Goal: Information Seeking & Learning: Compare options

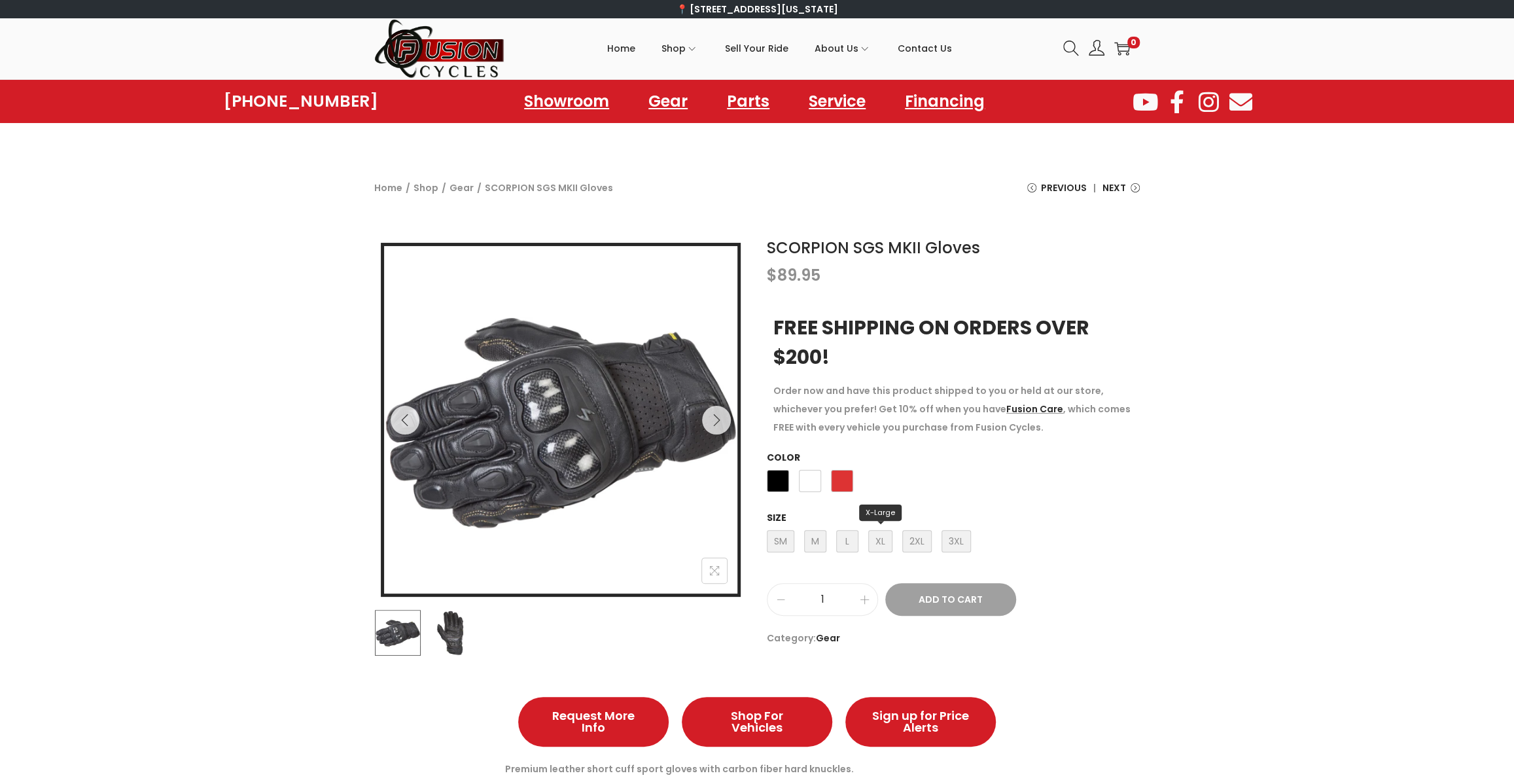
click at [879, 538] on span "XL X-Large" at bounding box center [880, 541] width 24 height 23
click at [806, 477] on span "White" at bounding box center [810, 480] width 23 height 23
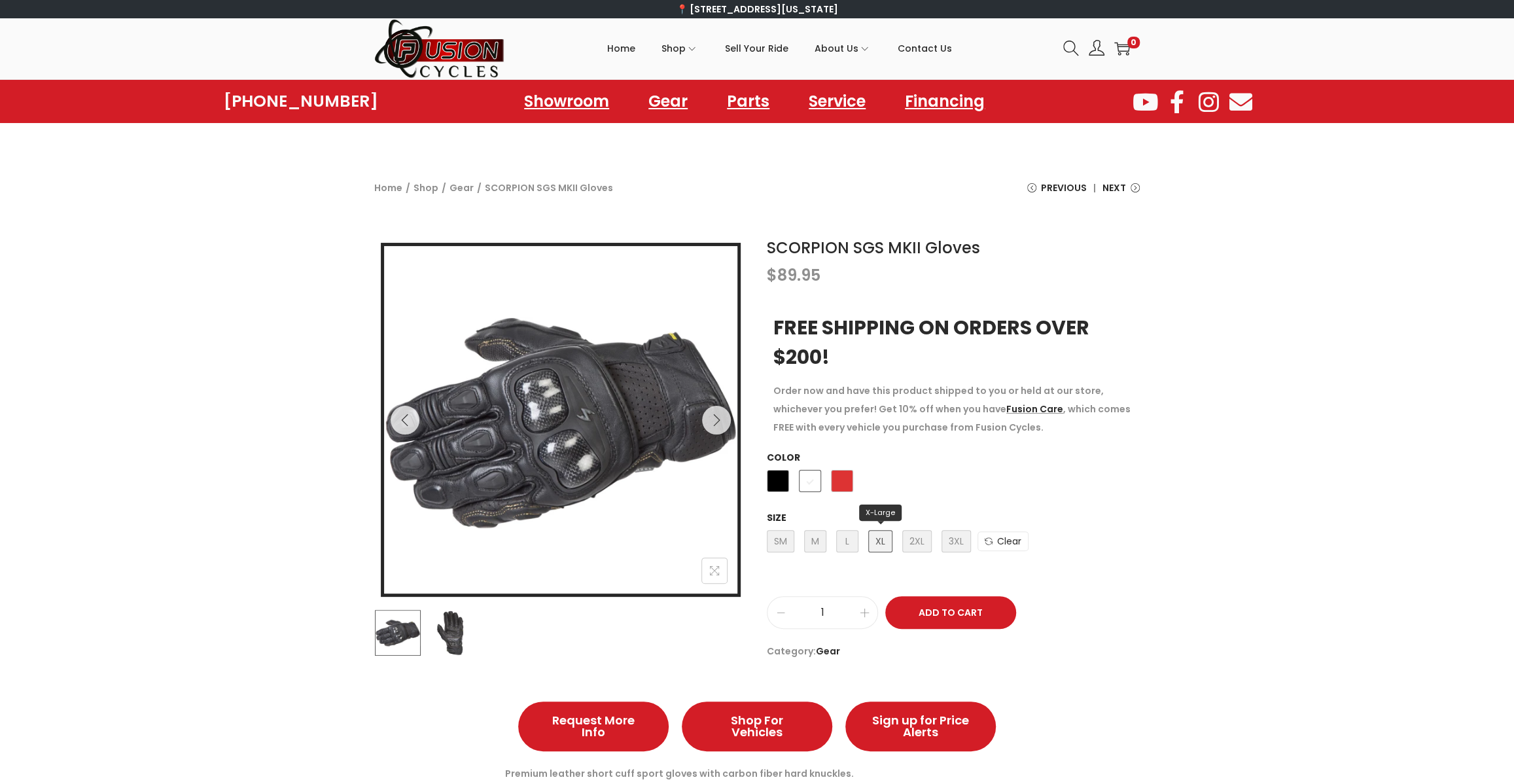
click at [880, 540] on span "XL X-Large" at bounding box center [880, 541] width 24 height 23
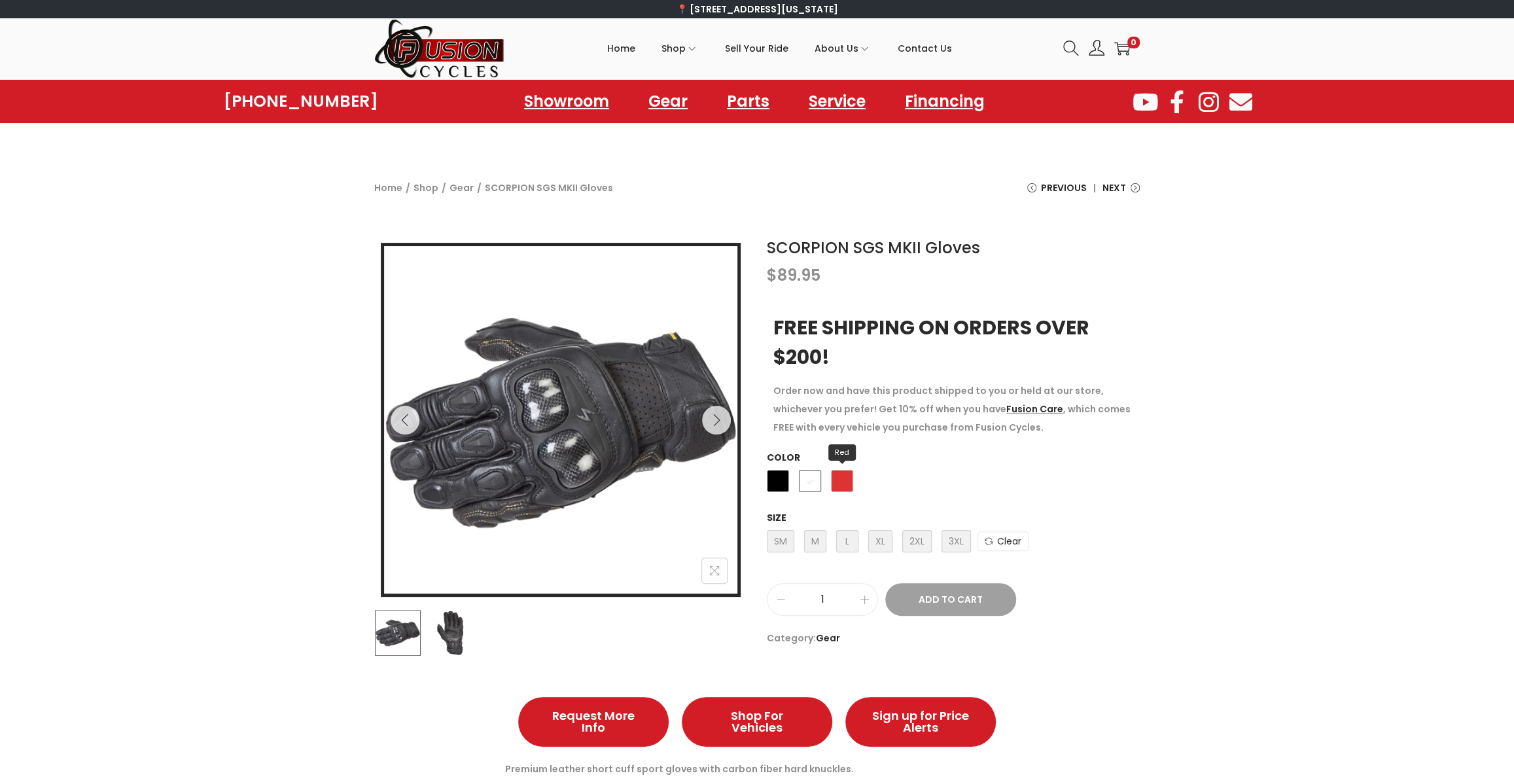
click at [841, 480] on span "Red" at bounding box center [842, 480] width 23 height 23
click at [845, 478] on span "Red" at bounding box center [842, 480] width 23 height 23
click at [844, 477] on span "Red" at bounding box center [842, 480] width 23 height 23
click at [775, 477] on span "Black" at bounding box center [778, 480] width 23 height 23
click at [809, 478] on span "White" at bounding box center [810, 480] width 23 height 23
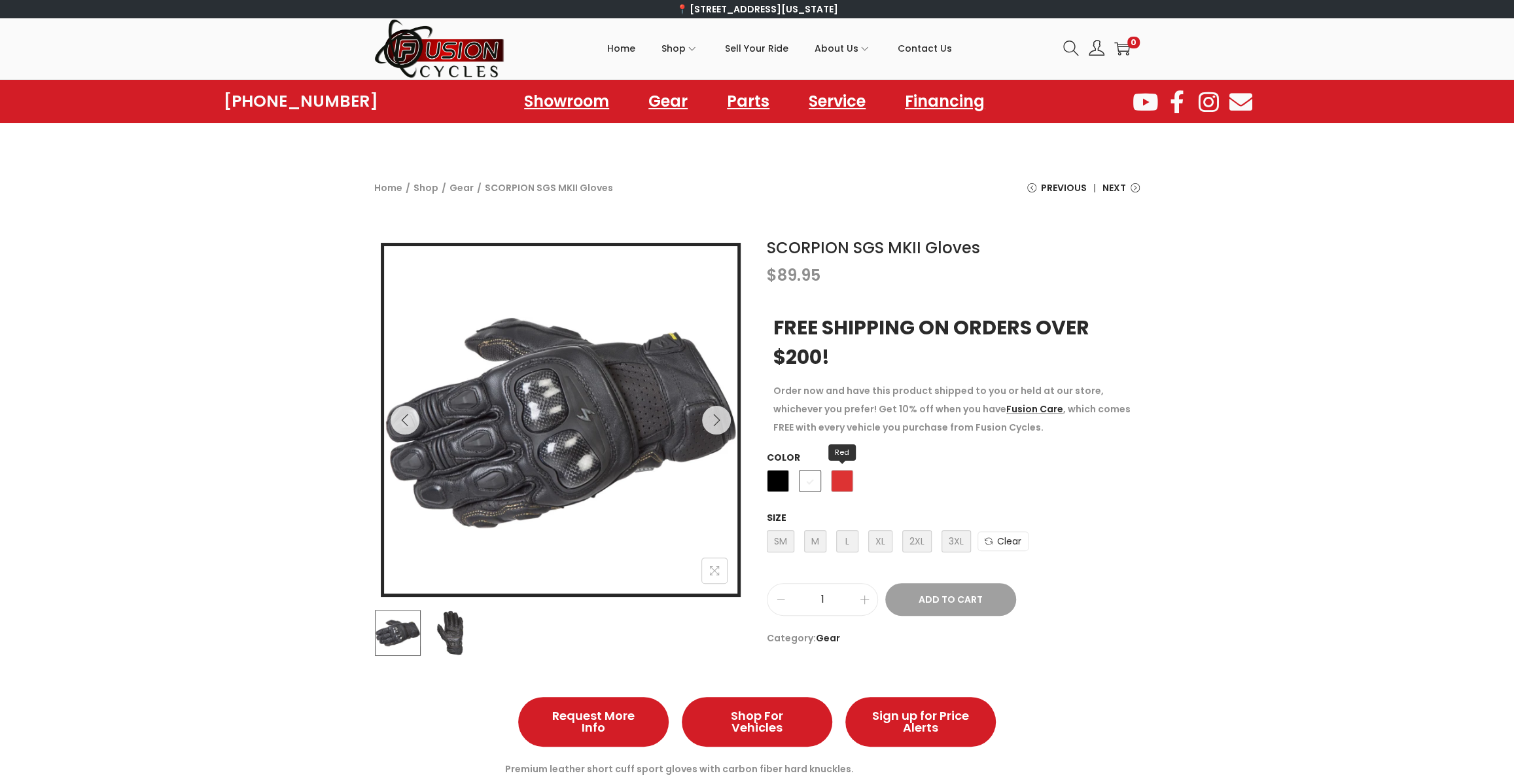
click at [838, 480] on span "Red" at bounding box center [842, 480] width 23 height 23
click at [460, 187] on link "Gear" at bounding box center [461, 188] width 24 height 13
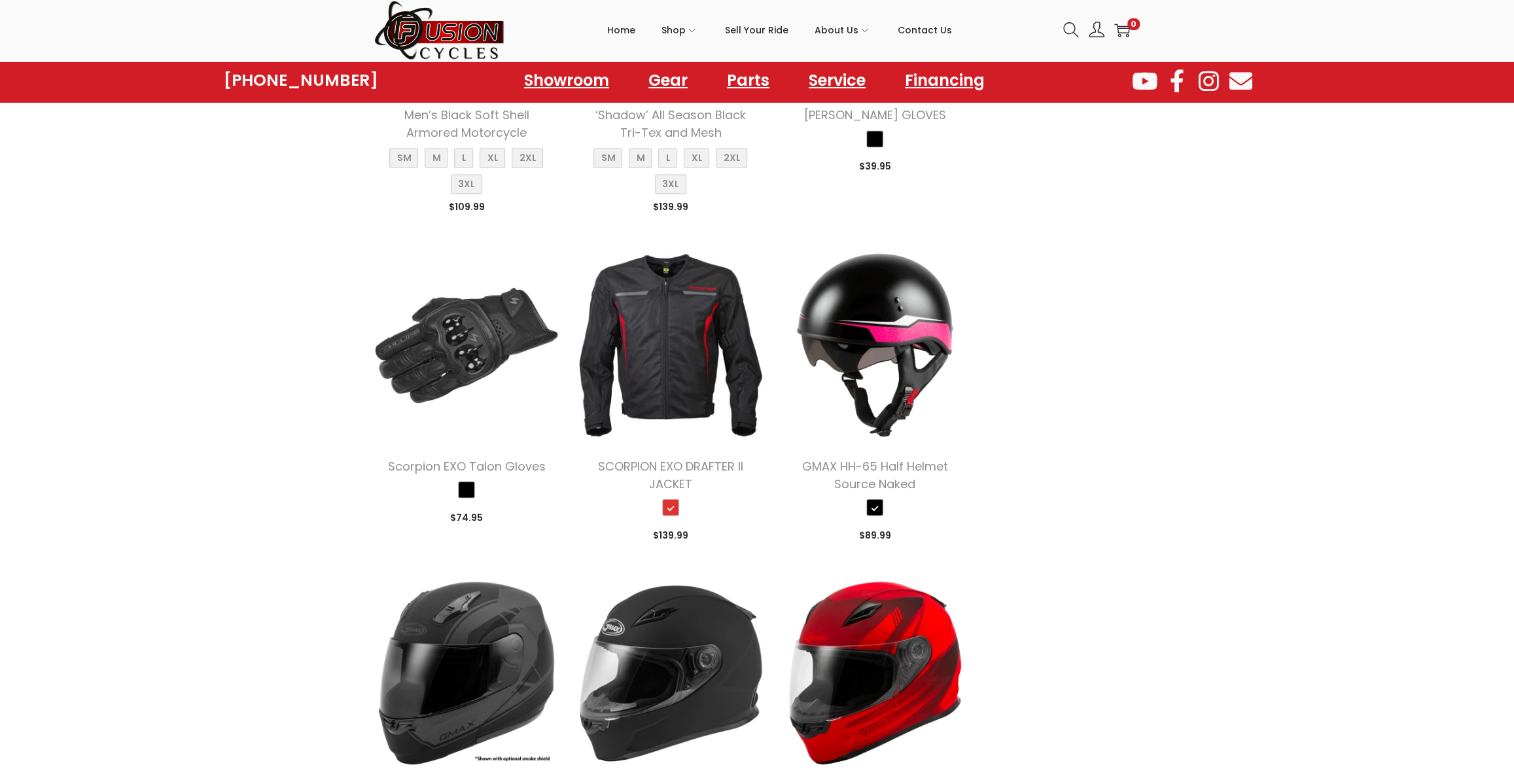
scroll to position [1755, 0]
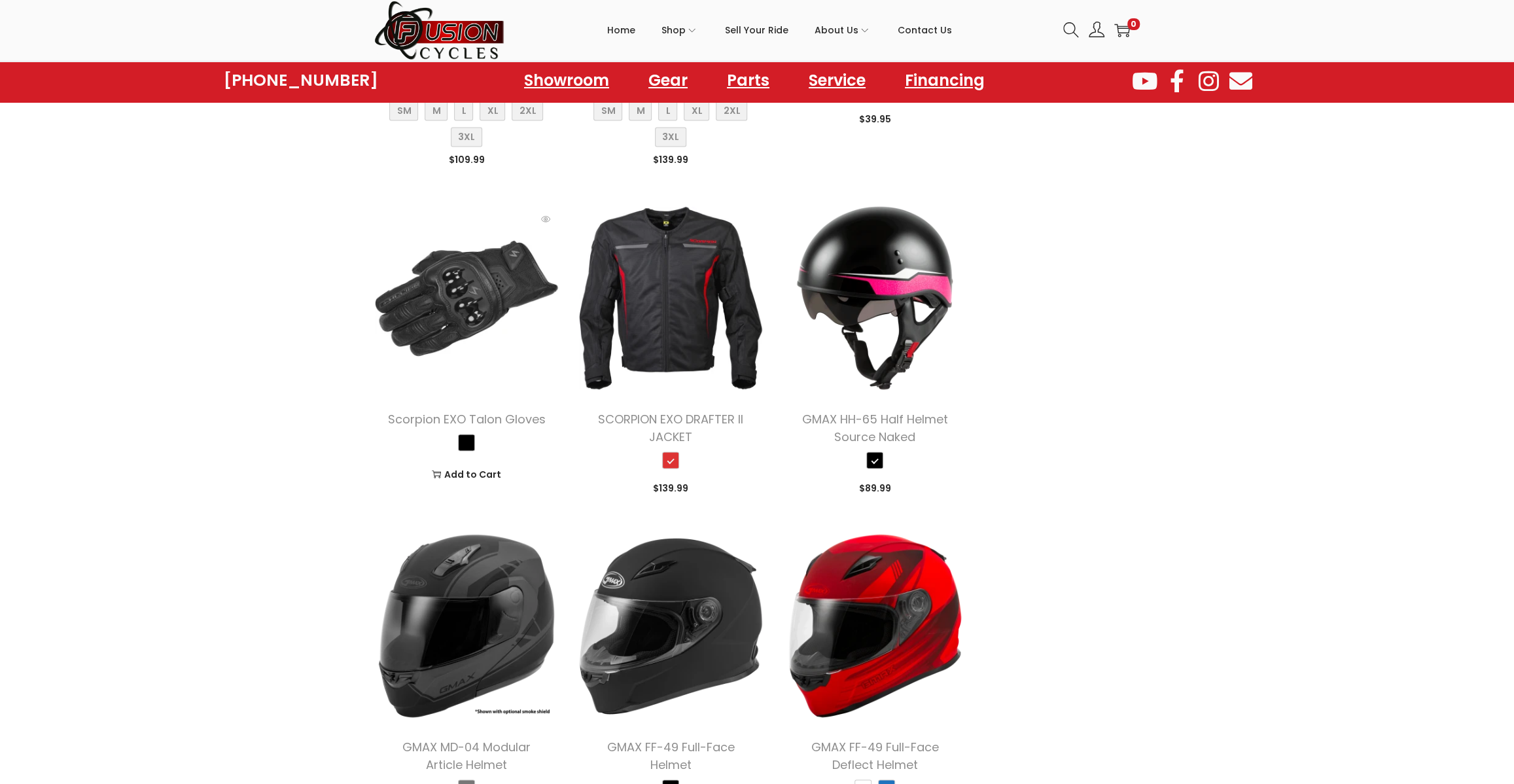
click at [467, 292] on img at bounding box center [466, 298] width 185 height 184
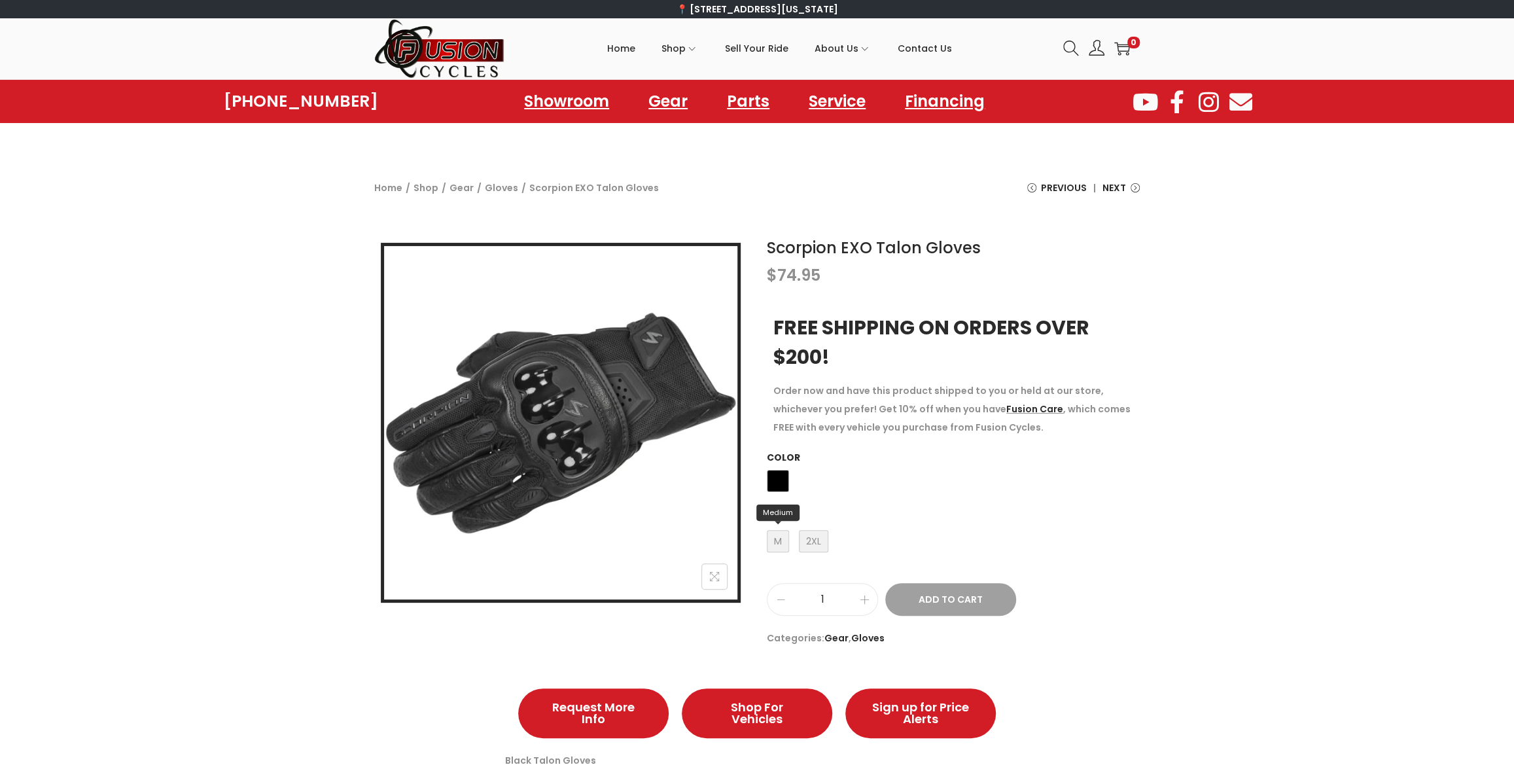
click at [777, 540] on span "M Medium" at bounding box center [778, 541] width 23 height 23
click at [810, 540] on span "2XL 2XL" at bounding box center [814, 541] width 29 height 23
